Goal: Transaction & Acquisition: Purchase product/service

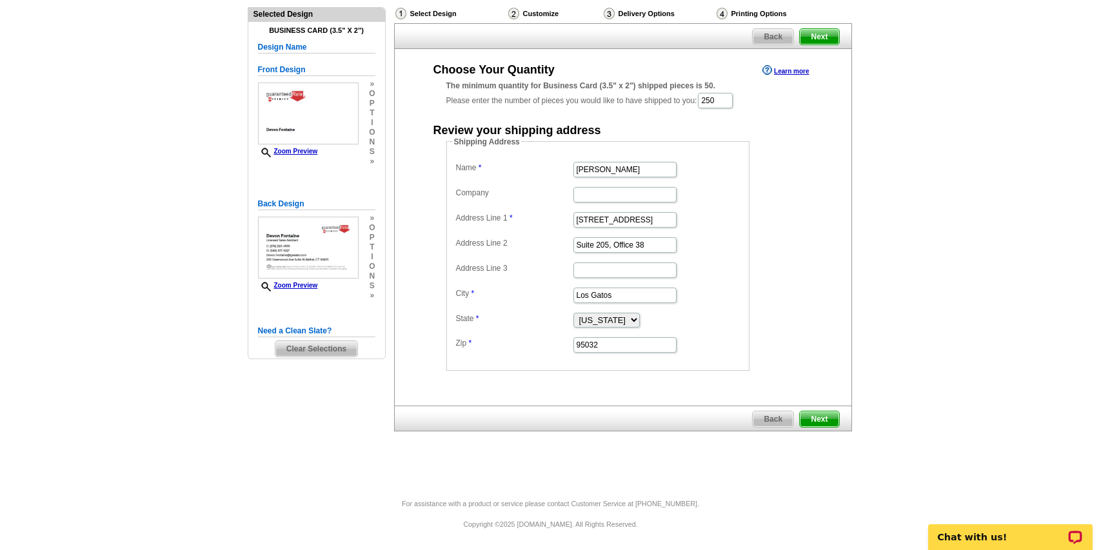
click at [49, 429] on main "Need Help? call 800-260-5887, chat with support, or have our designers make som…" at bounding box center [550, 247] width 1101 height 501
click at [631, 170] on input "Bob Bachman" at bounding box center [625, 169] width 103 height 15
type input "Devon Fontaine"
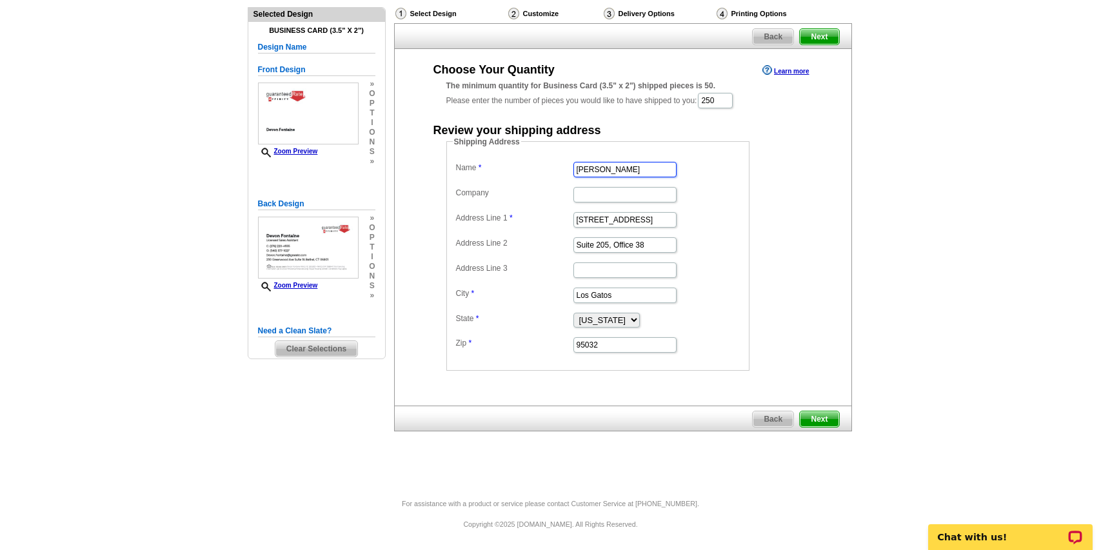
click at [589, 226] on input "16185 Los Gatos Blvd" at bounding box center [625, 219] width 103 height 15
paste input "4071 Zion Church Roa"
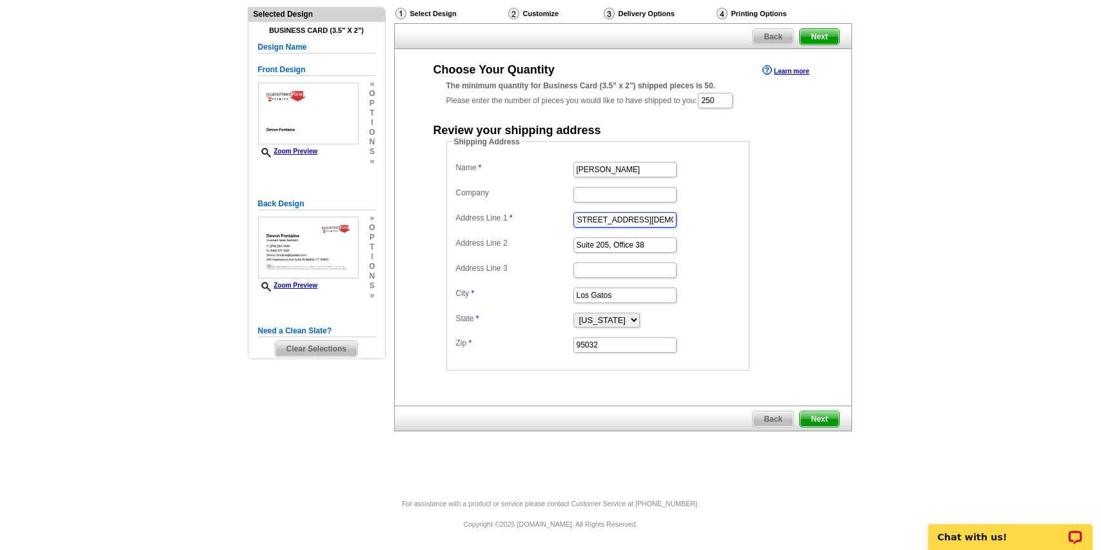
type input "4071 Zion Church Road"
click at [621, 243] on input "Suite 205, Office 38" at bounding box center [625, 244] width 103 height 15
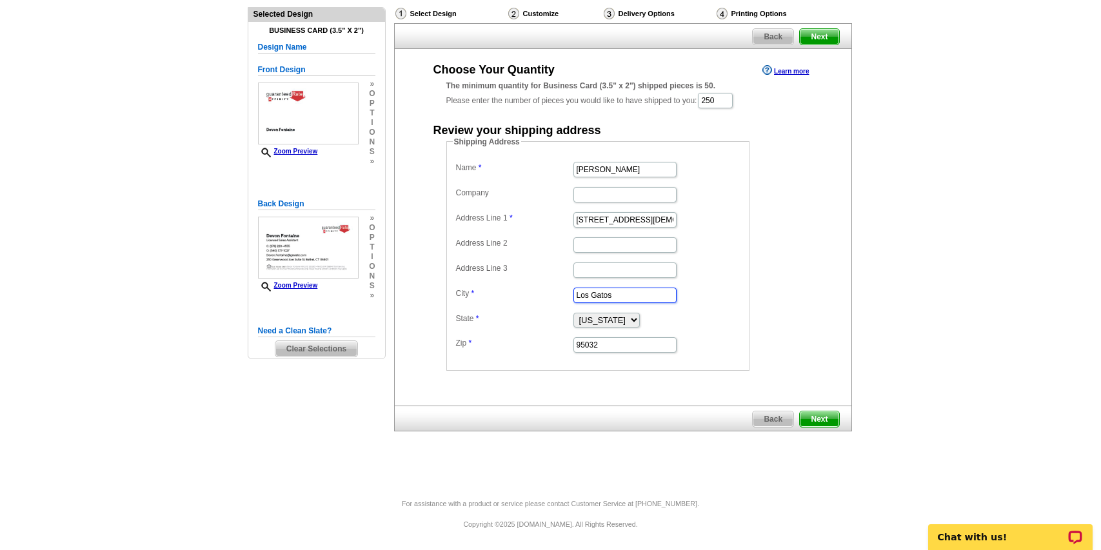
click at [633, 298] on input "Los Gatos" at bounding box center [625, 295] width 103 height 15
type input "Broadway"
select select "VA"
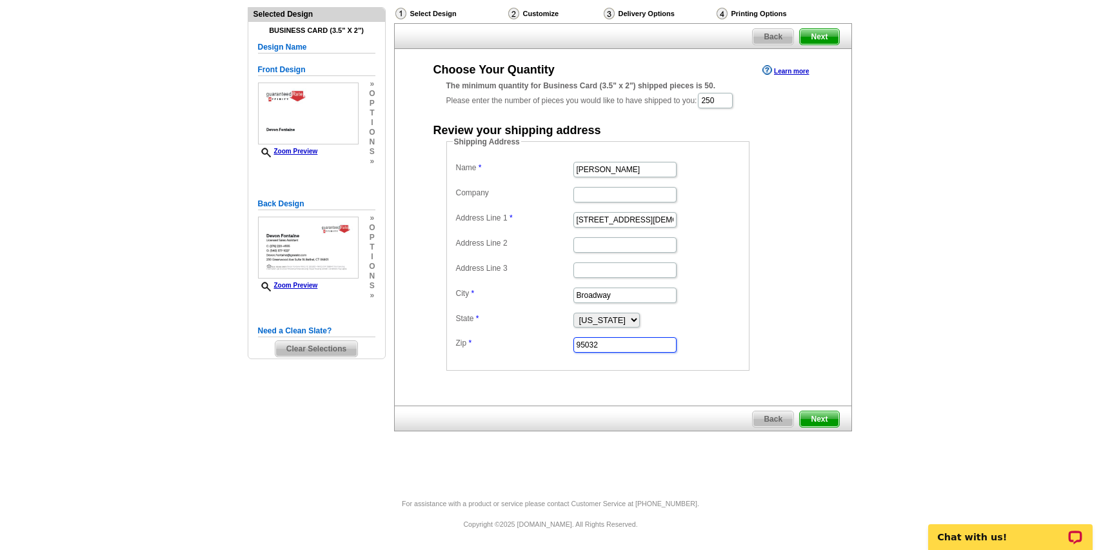
click at [617, 346] on input "95032" at bounding box center [625, 344] width 103 height 15
click at [617, 345] on input "95032" at bounding box center [625, 344] width 103 height 15
type input "22815"
click at [812, 306] on div "Shipping Address Name Devon Fontaine Company Address Line 1 4071 Zion Church Ro…" at bounding box center [623, 253] width 405 height 235
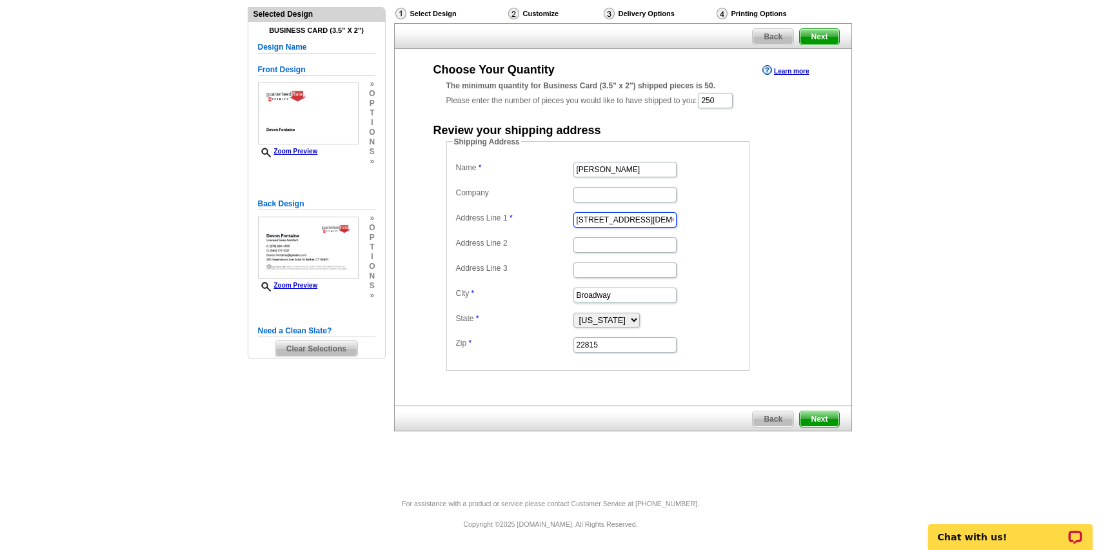
click at [639, 221] on input "4071 Zion Church Road" at bounding box center [625, 219] width 103 height 15
click at [1042, 345] on main "Need Help? call 800-260-5887, chat with support, or have our designers make som…" at bounding box center [550, 247] width 1101 height 501
click at [820, 419] on span "Next" at bounding box center [819, 419] width 39 height 15
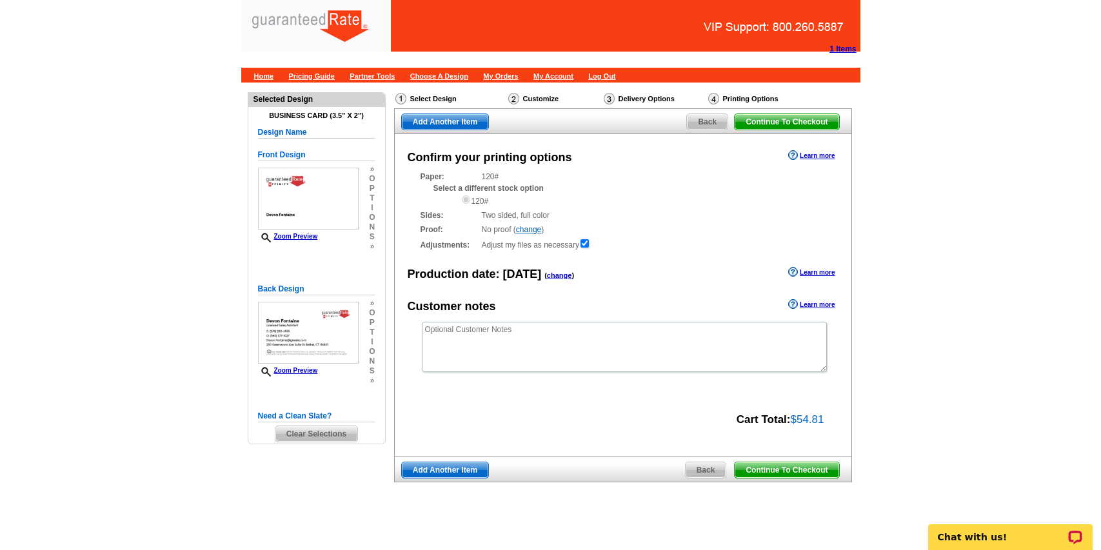
click at [786, 472] on span "Continue To Checkout" at bounding box center [787, 470] width 104 height 15
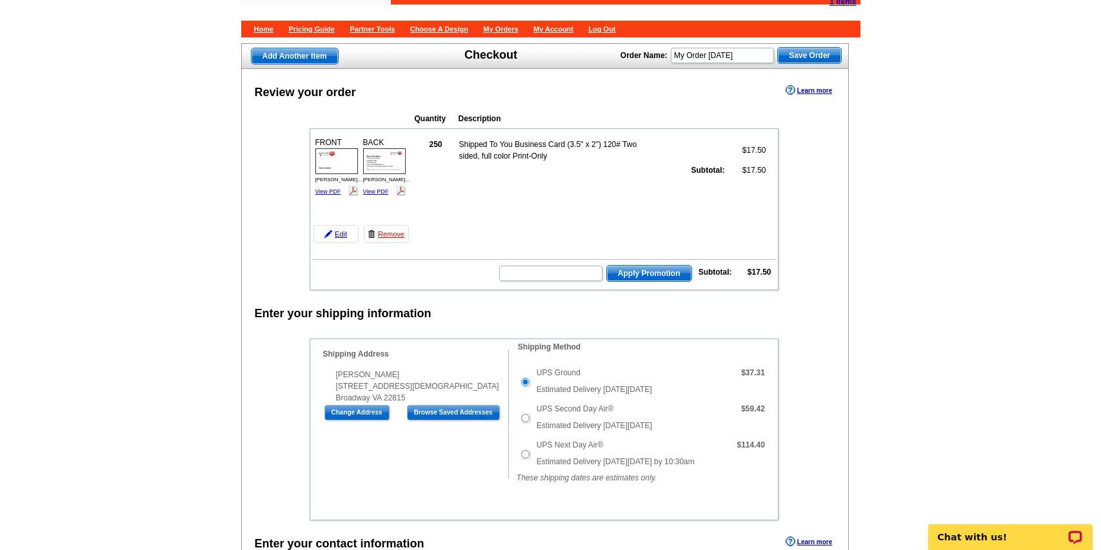
scroll to position [55, 0]
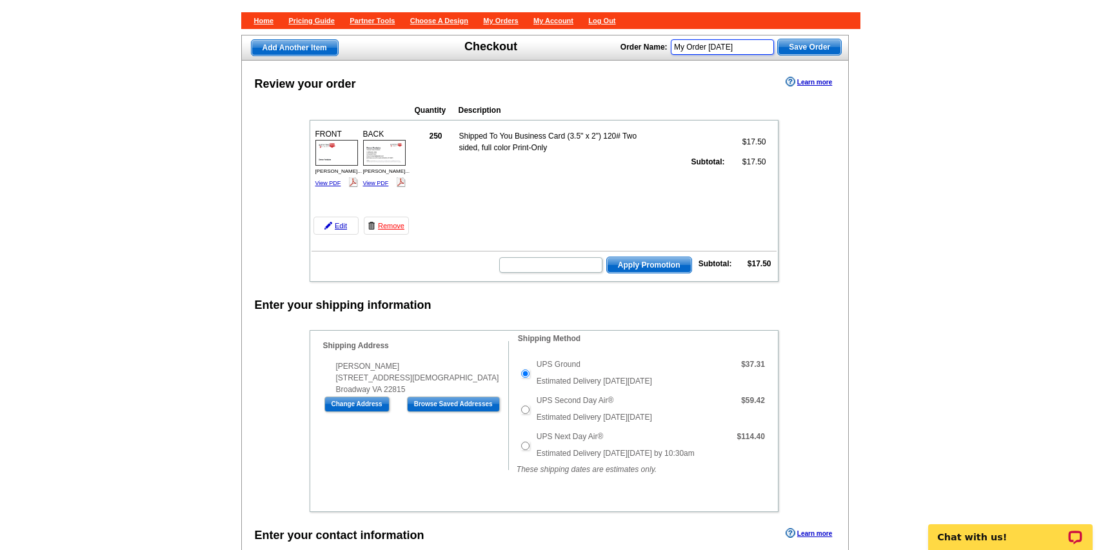
click at [721, 48] on input "My Order 2025-08-19" at bounding box center [722, 46] width 103 height 15
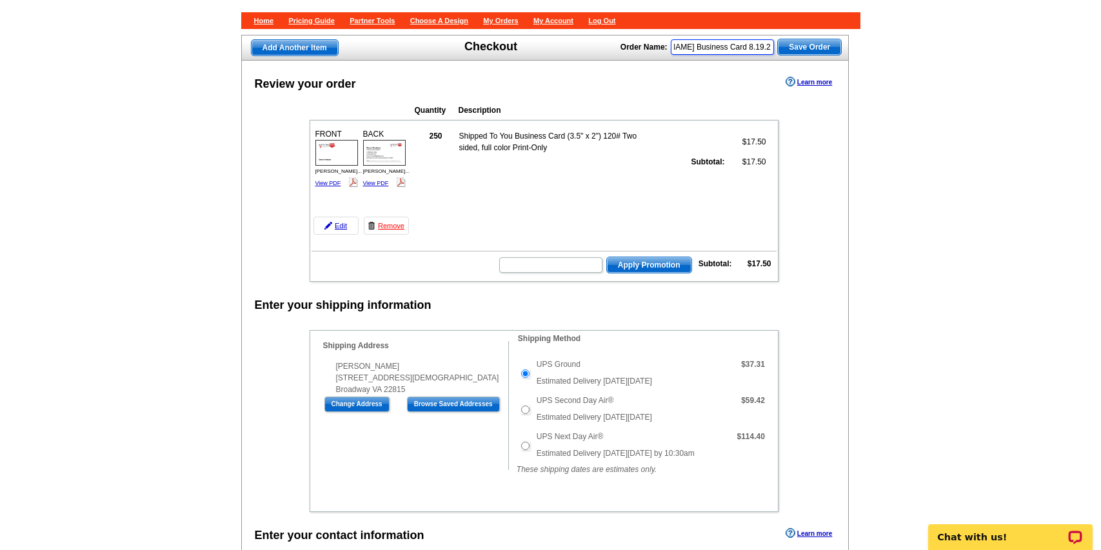
scroll to position [0, 54]
type input "Devon Fontaine Business Card 8.19.25"
click at [813, 54] on span "Save Order" at bounding box center [809, 46] width 63 height 15
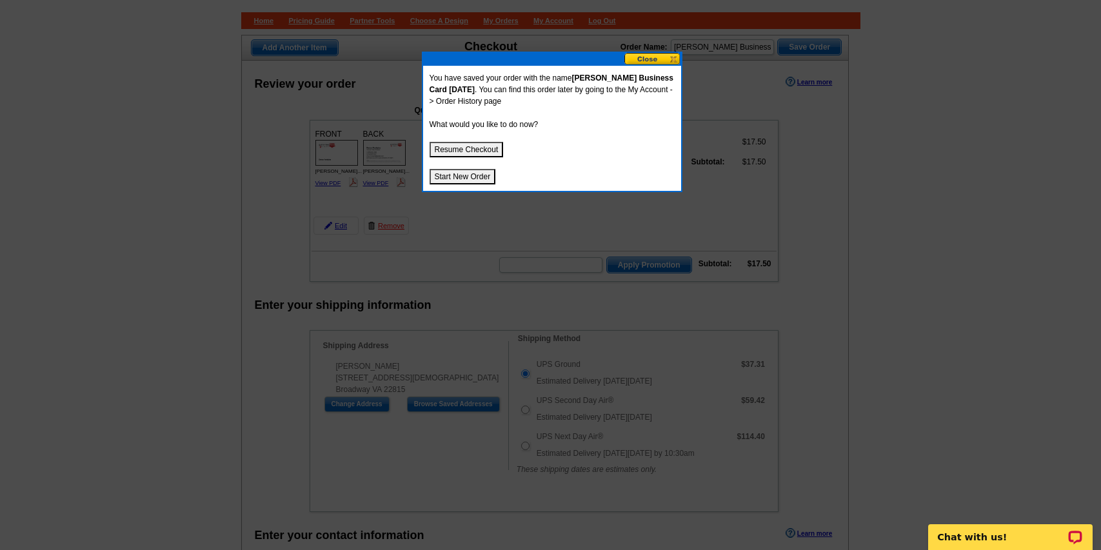
click at [463, 146] on button "Resume Checkout" at bounding box center [467, 149] width 74 height 15
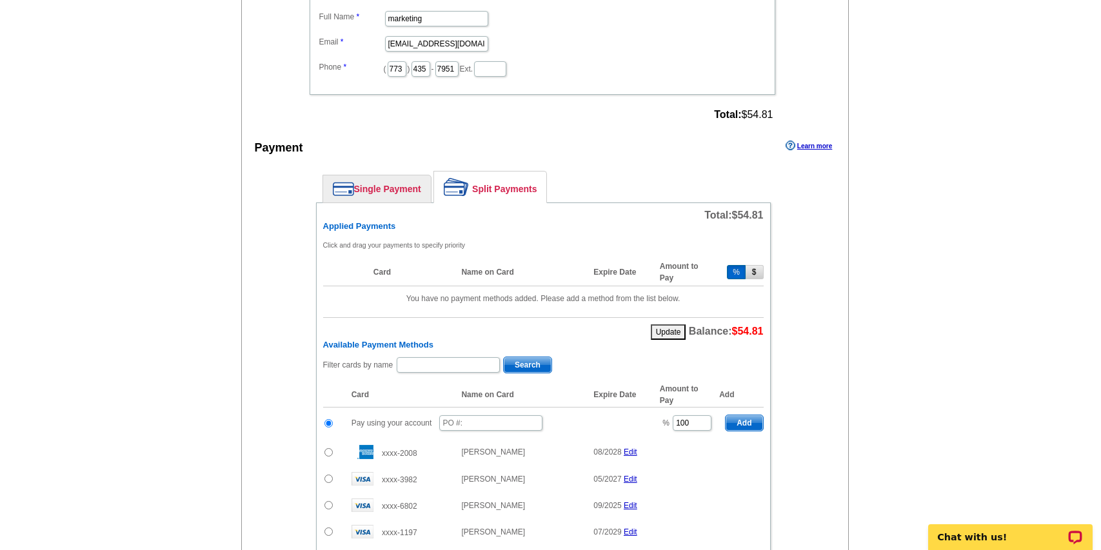
scroll to position [644, 0]
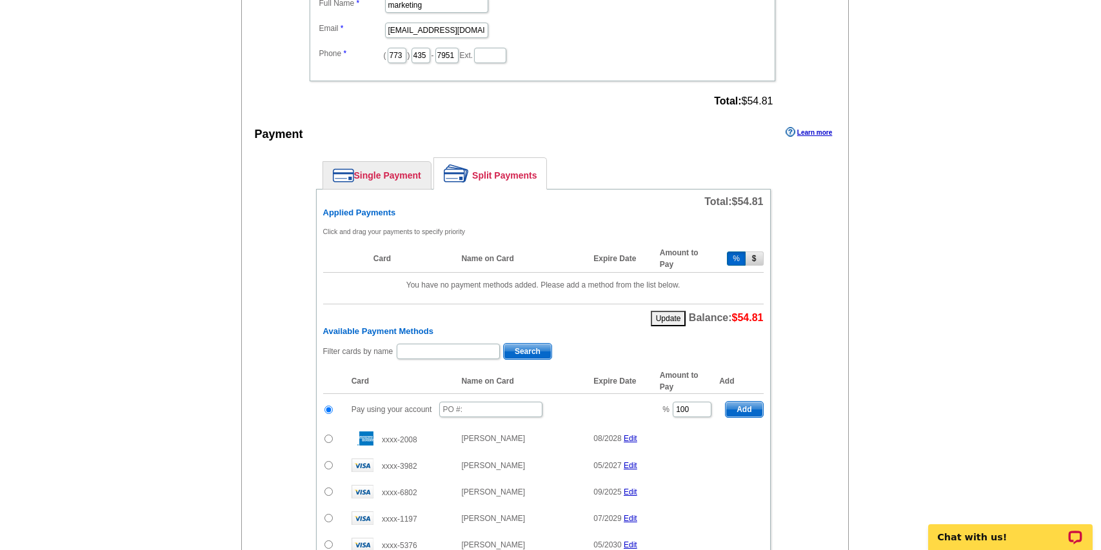
click at [370, 172] on link "Single Payment" at bounding box center [377, 175] width 108 height 27
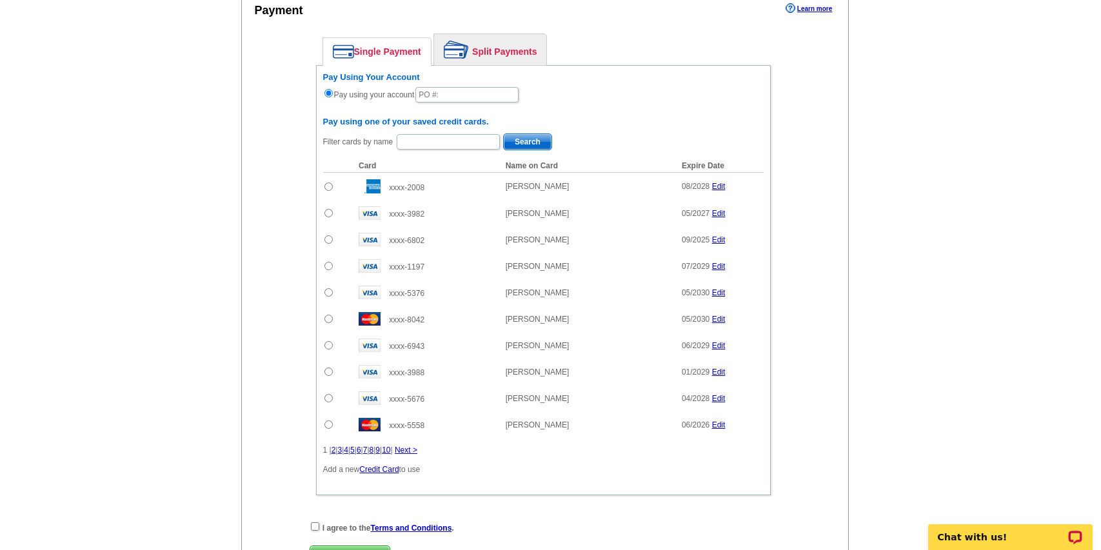
scroll to position [778, 0]
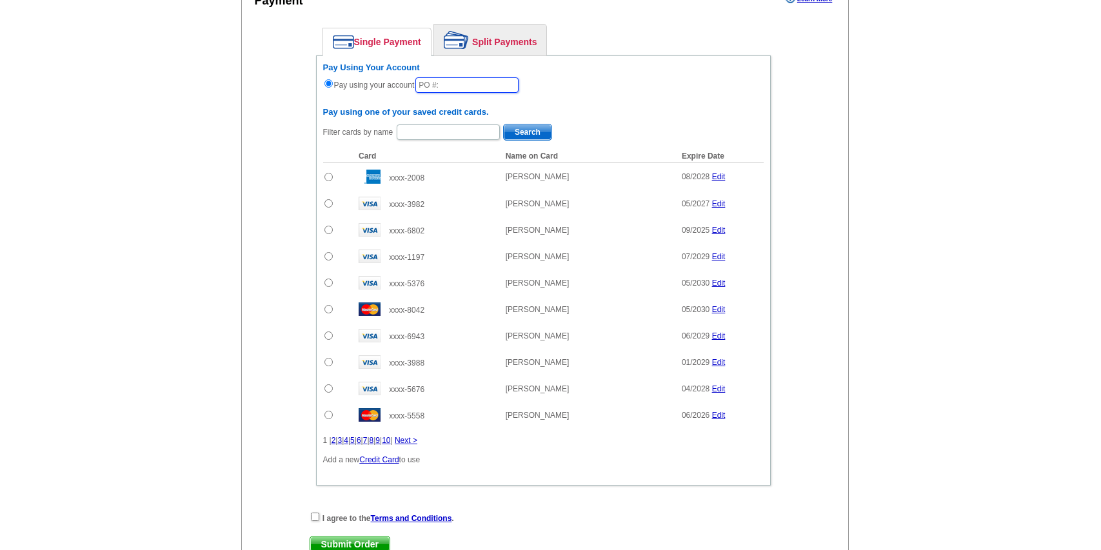
click at [472, 86] on input "text" at bounding box center [466, 84] width 103 height 15
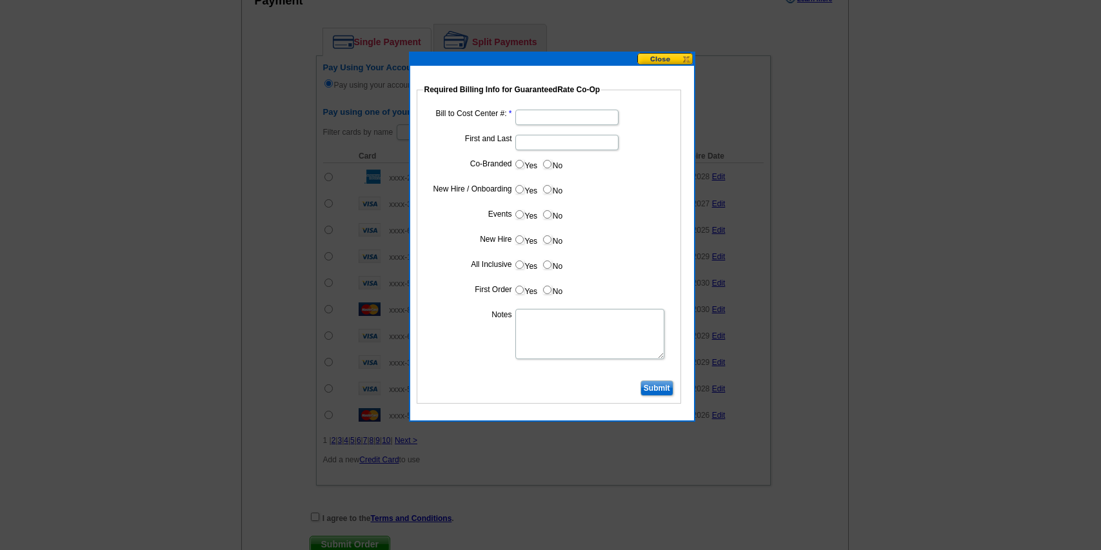
type input "0819_1118_JF"
click at [547, 115] on input "Bill to Cost Center #:" at bounding box center [566, 117] width 103 height 15
type input "10280"
click at [533, 146] on input "First and Last" at bounding box center [566, 142] width 103 height 15
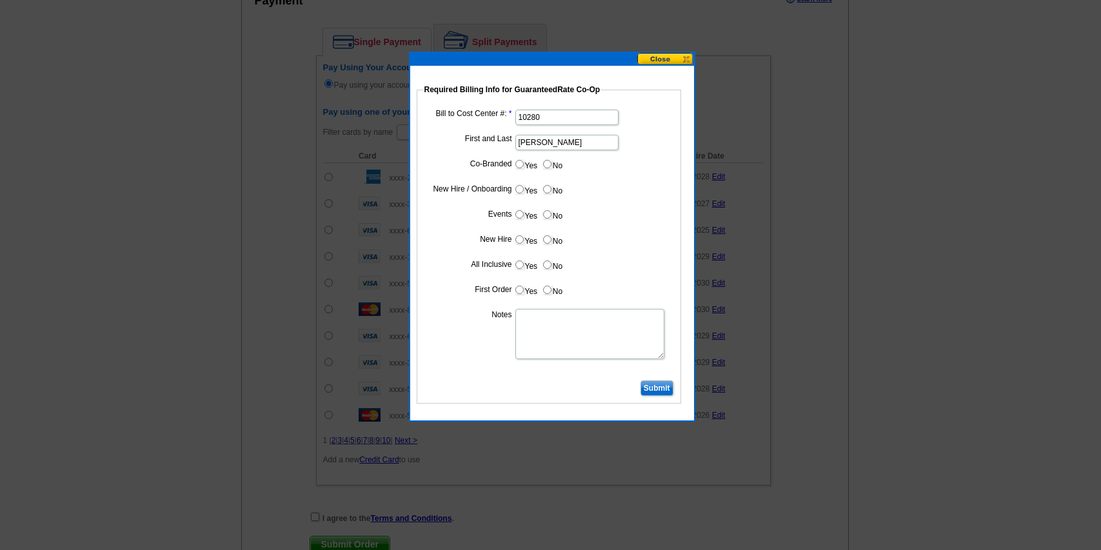
type input "Jay Couillard"
click at [454, 373] on dt at bounding box center [549, 372] width 252 height 12
click at [654, 389] on input "Submit" at bounding box center [657, 388] width 33 height 15
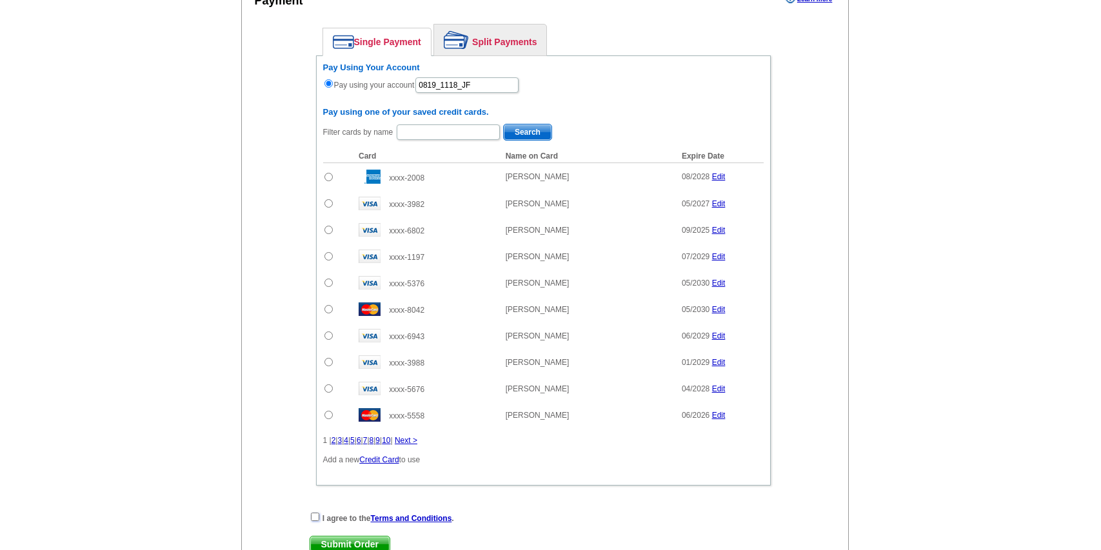
click at [317, 514] on input "checkbox" at bounding box center [315, 517] width 8 height 8
checkbox input "true"
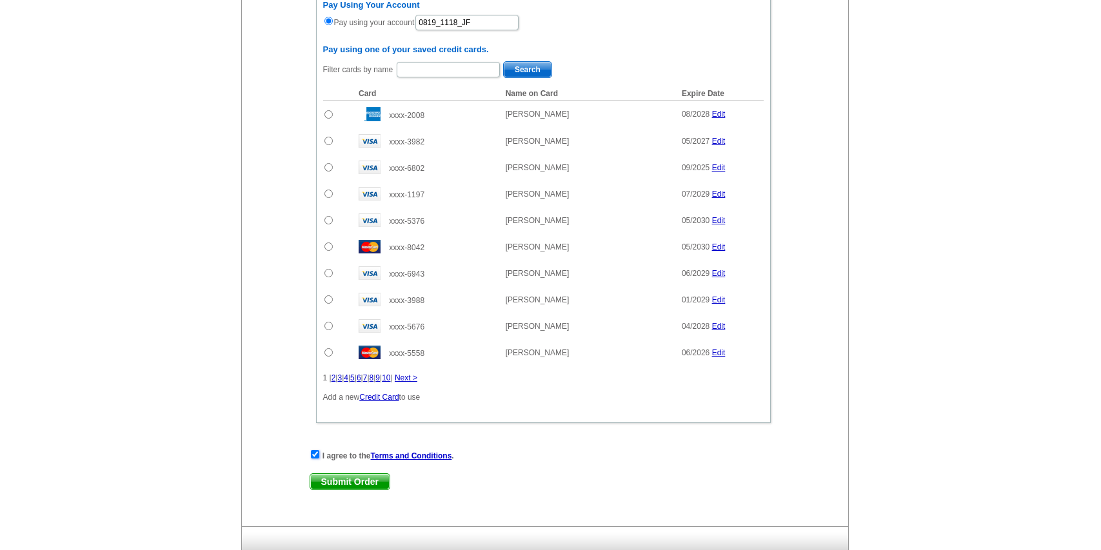
scroll to position [854, 0]
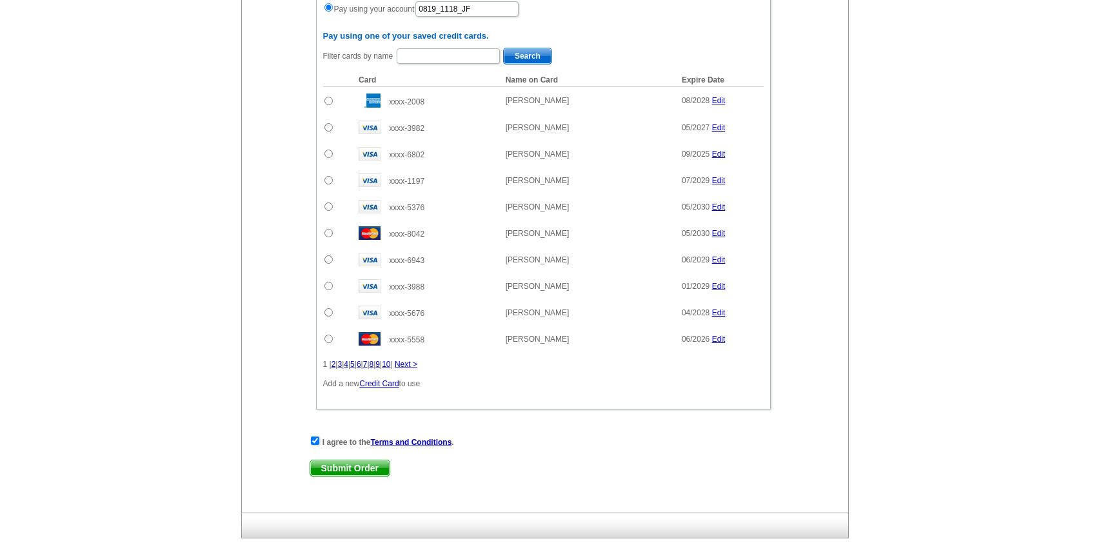
click at [332, 474] on span "Submit Order" at bounding box center [349, 468] width 79 height 15
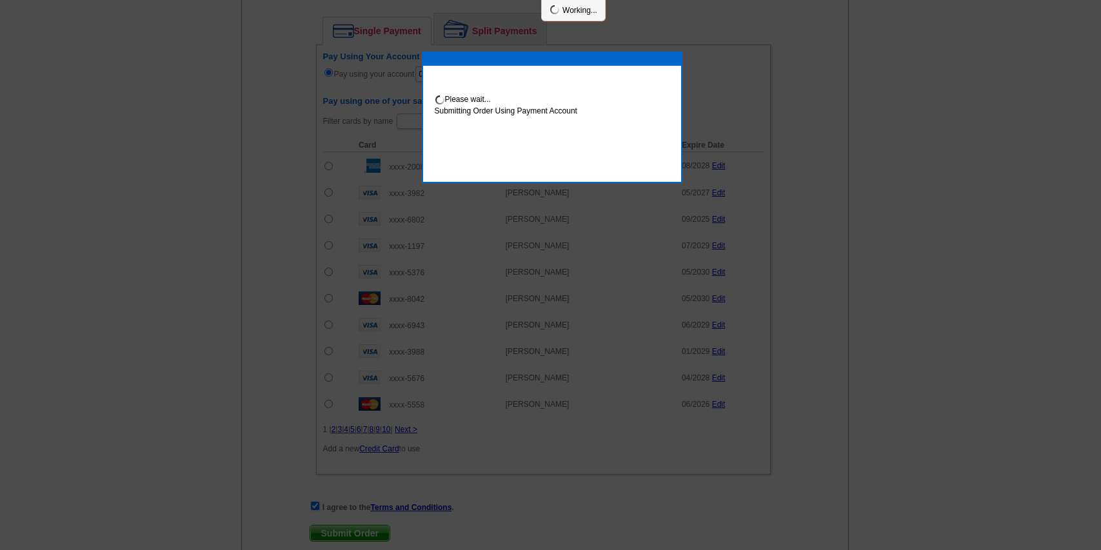
scroll to position [919, 0]
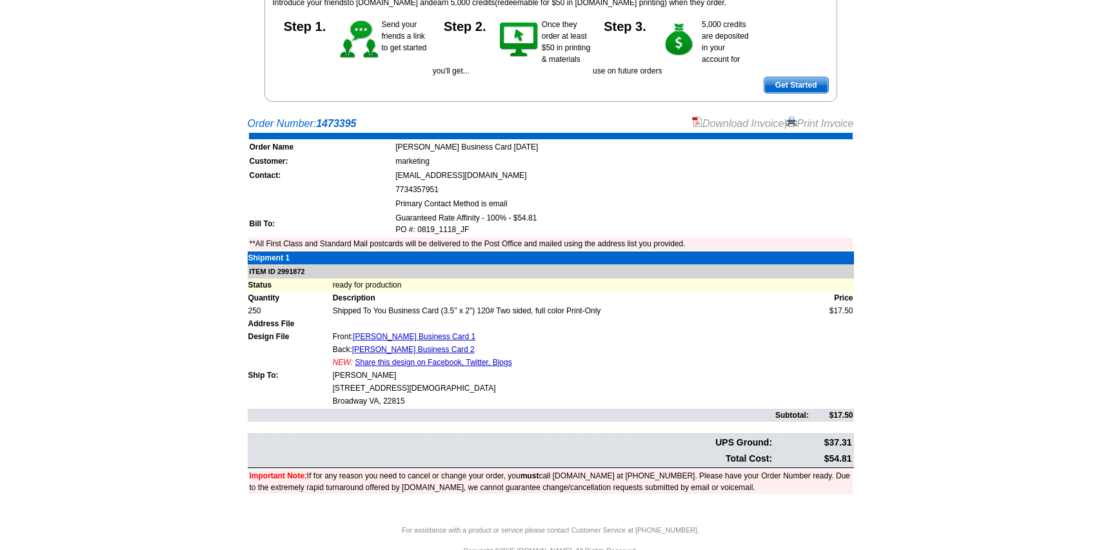
scroll to position [183, 0]
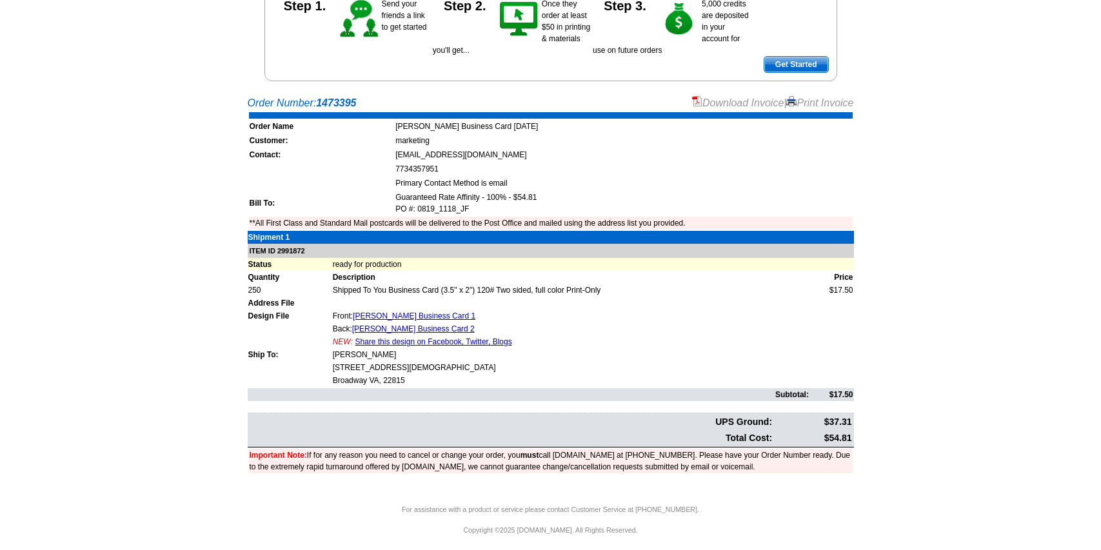
click at [719, 102] on link "Download Invoice" at bounding box center [738, 102] width 92 height 11
click at [180, 379] on main "Order Number: 1473395 Download Invoice | Print Invoice Order Name Devon Fontain…" at bounding box center [550, 297] width 1101 height 416
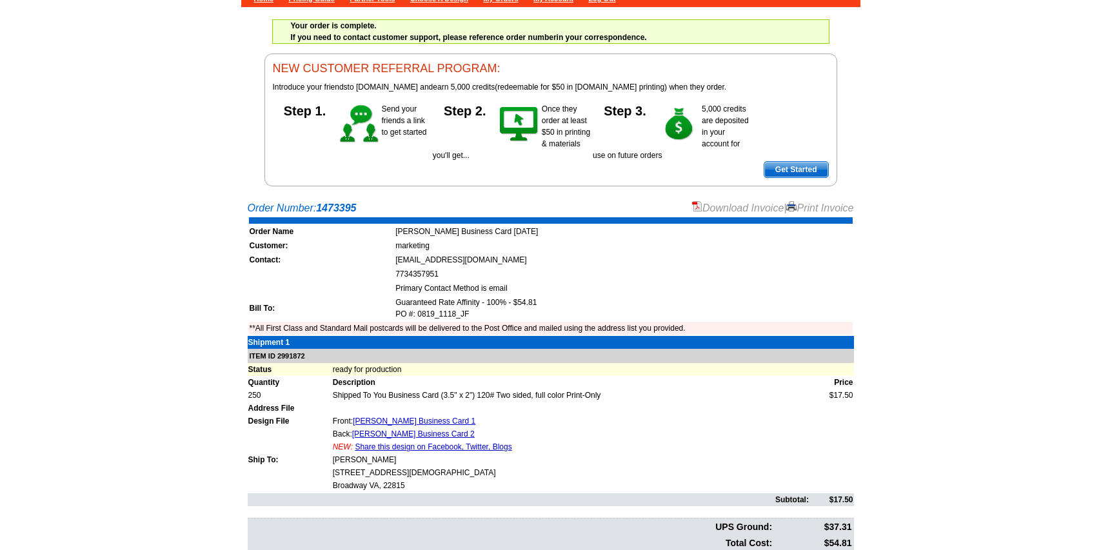
scroll to position [0, 0]
